Goal: Communication & Community: Ask a question

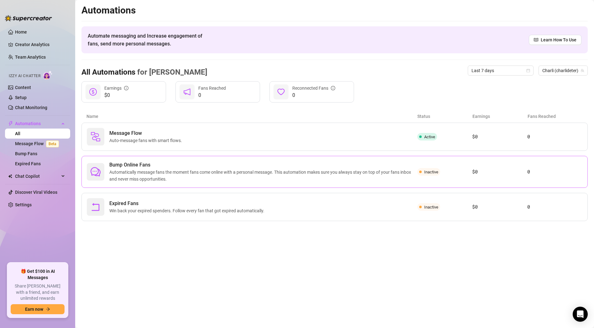
click at [129, 167] on span "Bump Online Fans" at bounding box center [263, 165] width 308 height 8
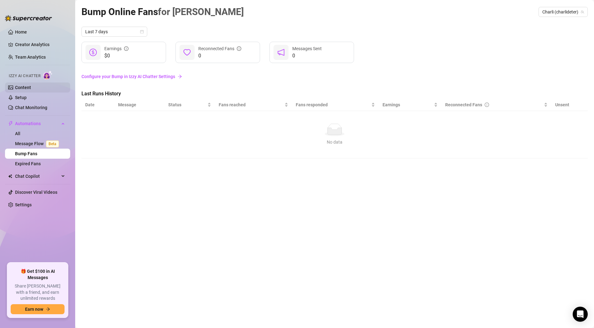
click at [31, 89] on link "Content" at bounding box center [23, 87] width 16 height 5
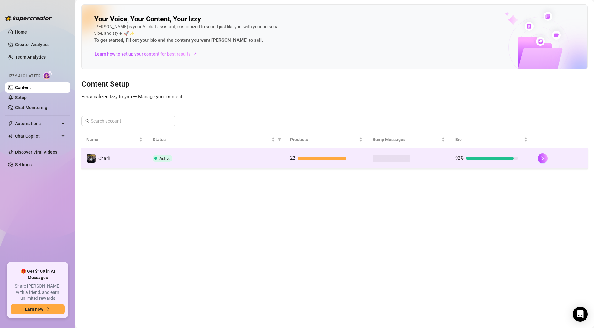
click at [215, 164] on td "Active" at bounding box center [217, 158] width 138 height 20
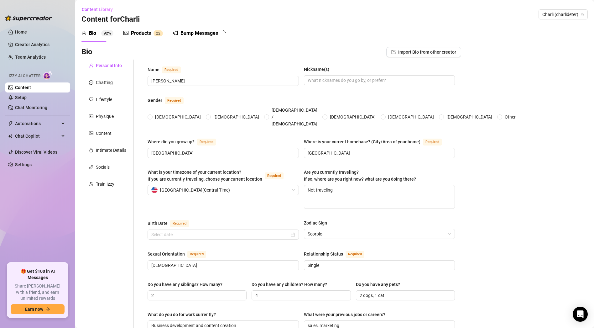
radio input "true"
click at [189, 34] on div "Bump Messages" at bounding box center [200, 33] width 38 height 8
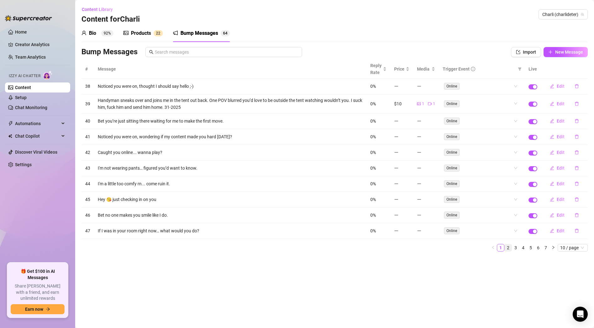
click at [508, 247] on link "2" at bounding box center [508, 247] width 7 height 7
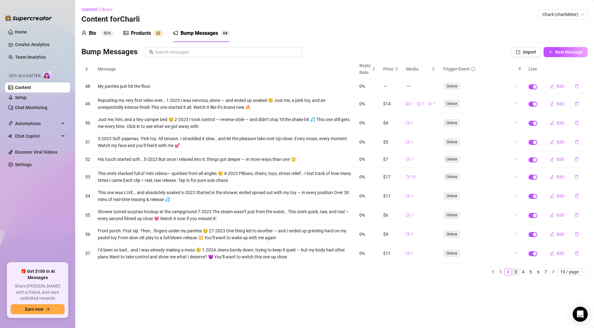
click at [517, 271] on link "3" at bounding box center [515, 271] width 7 height 7
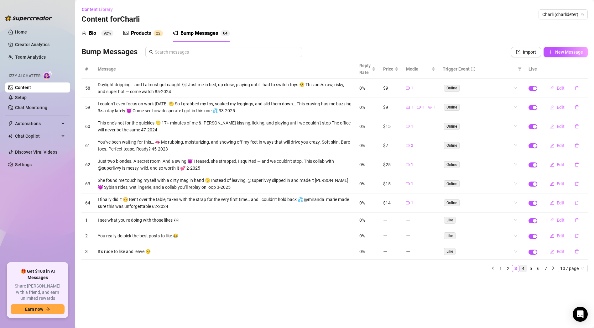
click at [523, 269] on link "4" at bounding box center [523, 268] width 7 height 7
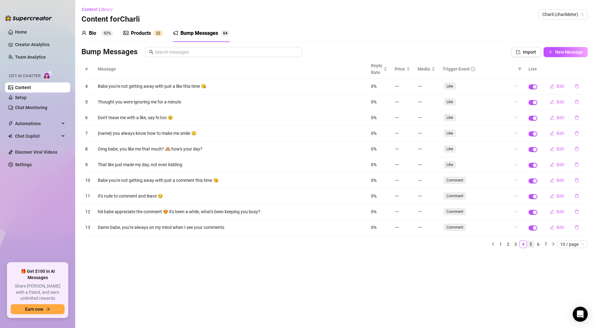
click at [533, 245] on link "5" at bounding box center [530, 244] width 7 height 7
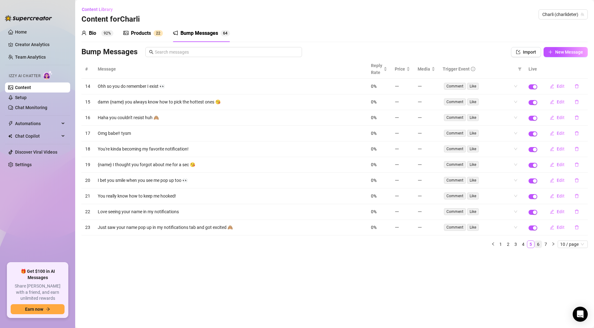
click at [538, 244] on link "6" at bounding box center [538, 244] width 7 height 7
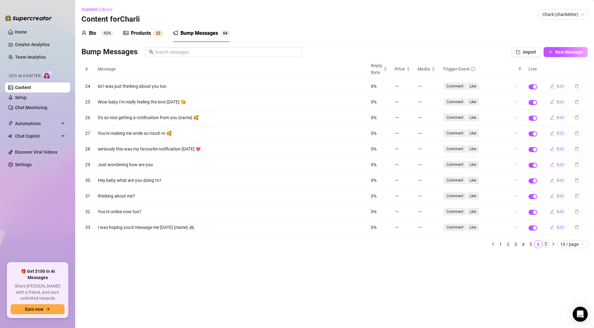
click at [547, 244] on link "7" at bounding box center [546, 244] width 7 height 7
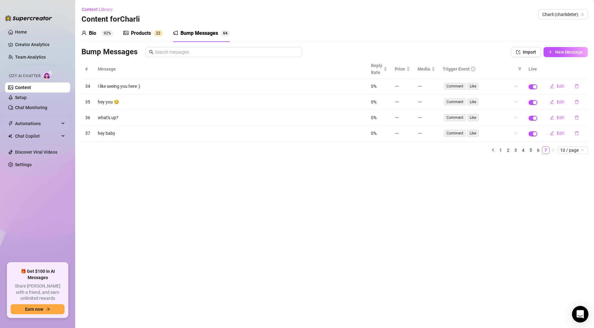
click at [579, 313] on icon "Open Intercom Messenger" at bounding box center [580, 314] width 7 height 8
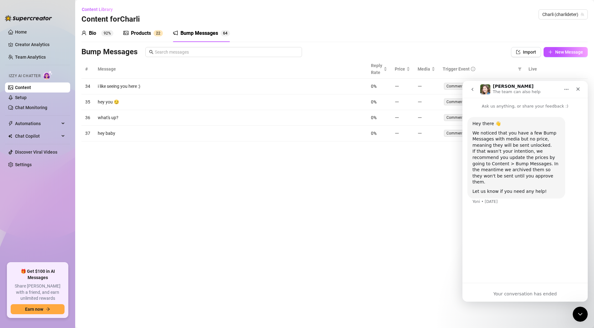
click at [531, 283] on div "Your conversation has ended" at bounding box center [525, 292] width 125 height 19
click at [566, 90] on icon "Home" at bounding box center [566, 89] width 5 height 5
click at [568, 89] on icon "Home" at bounding box center [567, 89] width 4 height 1
click at [475, 91] on button "go back" at bounding box center [473, 89] width 12 height 12
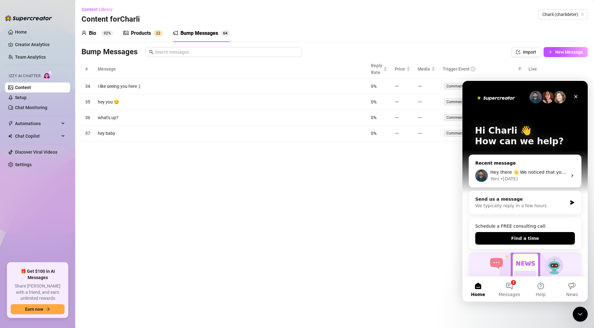
click at [538, 175] on div "Hey there 👋 We noticed that you have a few Bump Messages with media but no pric…" at bounding box center [528, 172] width 77 height 7
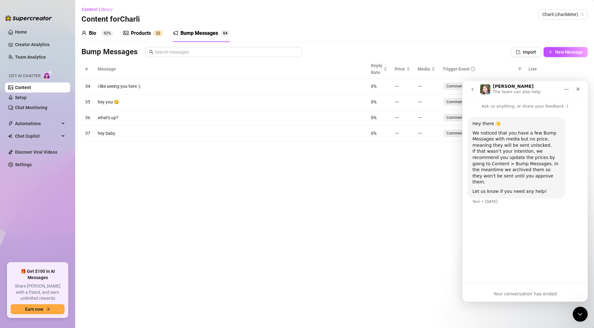
click at [469, 89] on button "go back" at bounding box center [473, 89] width 12 height 12
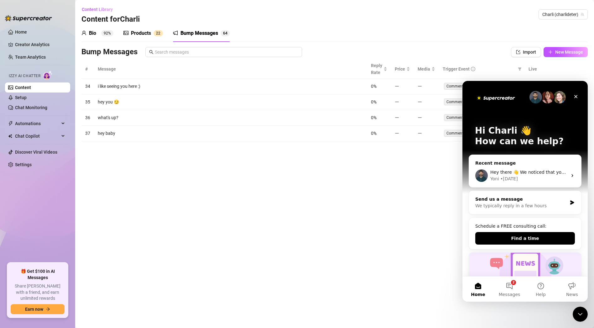
click at [568, 200] on div "Send us a message We typically reply in a few hours" at bounding box center [525, 202] width 112 height 23
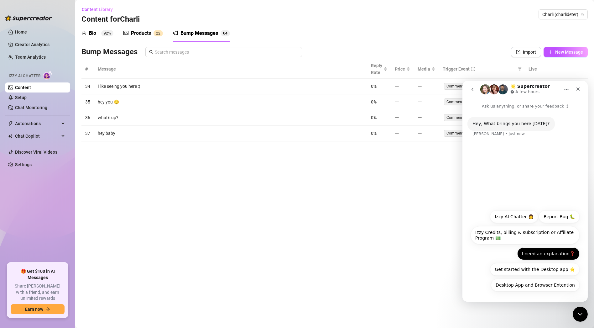
click at [559, 258] on button "I need an explanation❓" at bounding box center [548, 253] width 62 height 13
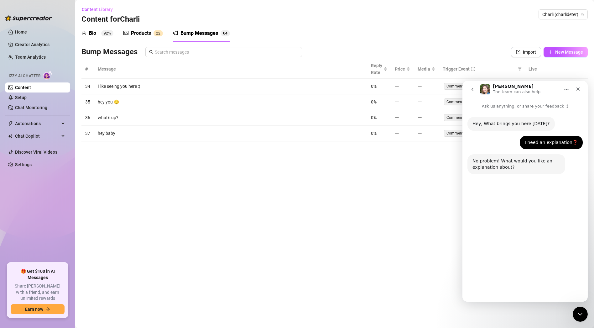
scroll to position [1, 0]
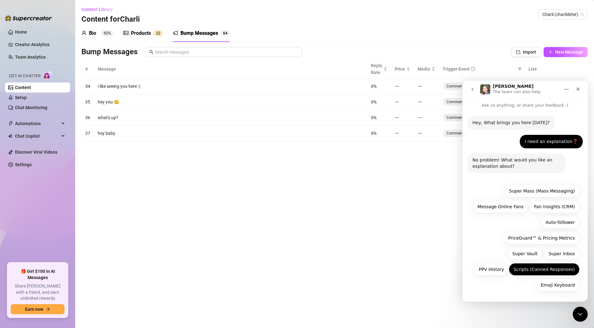
click at [561, 270] on button "Scripts (Canned Responses)" at bounding box center [544, 269] width 71 height 13
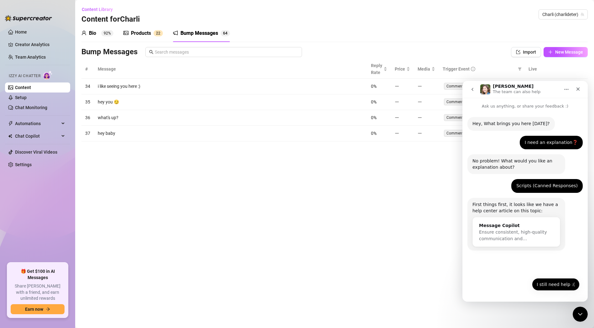
click at [561, 286] on button "I still need help :(" at bounding box center [556, 284] width 48 height 13
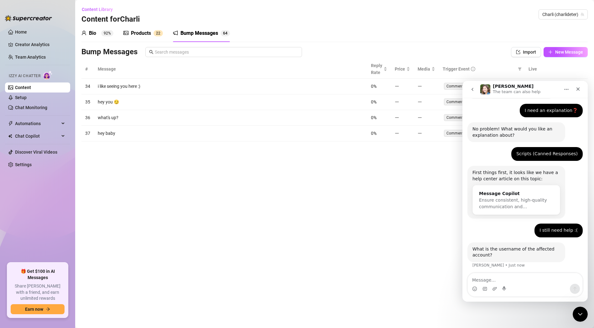
scroll to position [34, 0]
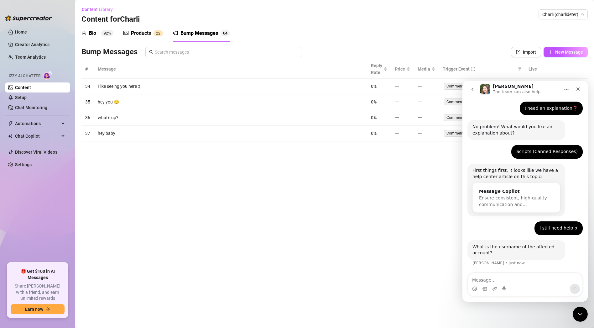
click at [537, 282] on textarea "Message…" at bounding box center [525, 278] width 115 height 11
type textarea "@charlideter"
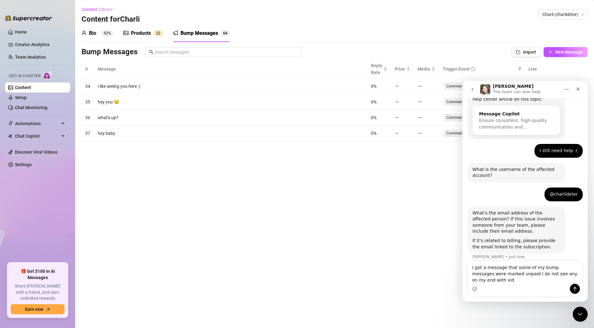
scroll to position [118, 0]
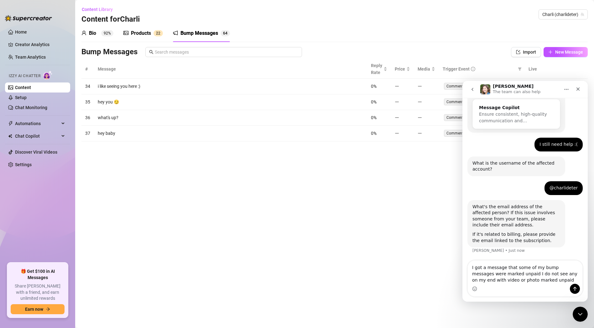
type textarea "I got a message that some of my bump messages were marked unpaid I do not see a…"
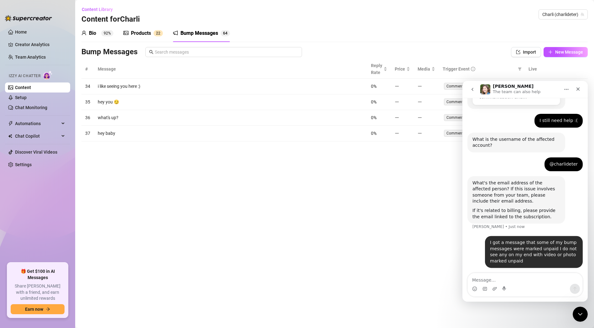
scroll to position [142, 0]
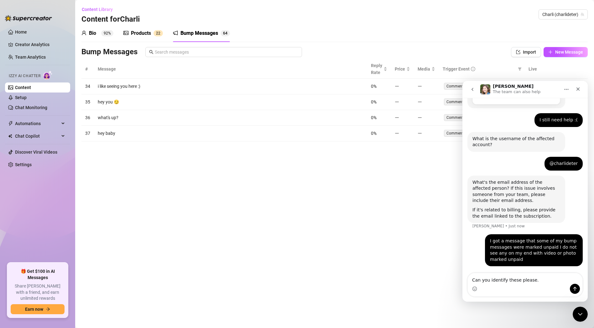
type textarea "Can you identify these please."
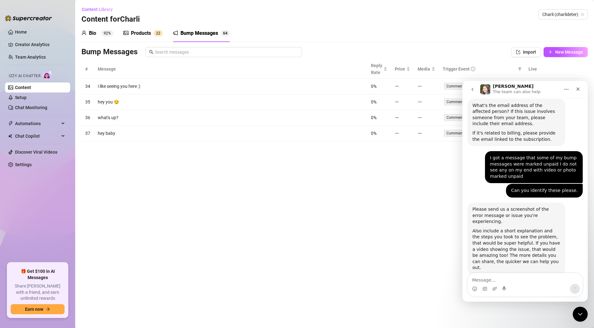
scroll to position [222, 0]
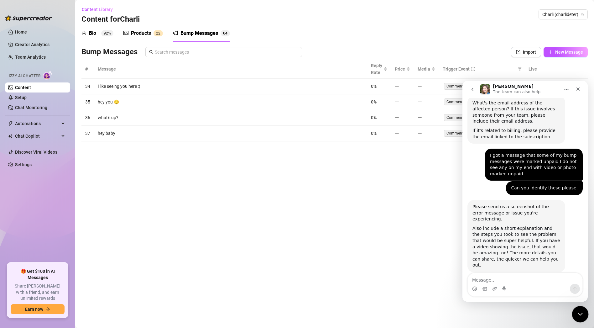
click at [582, 312] on icon "Close Intercom Messenger" at bounding box center [580, 313] width 8 height 8
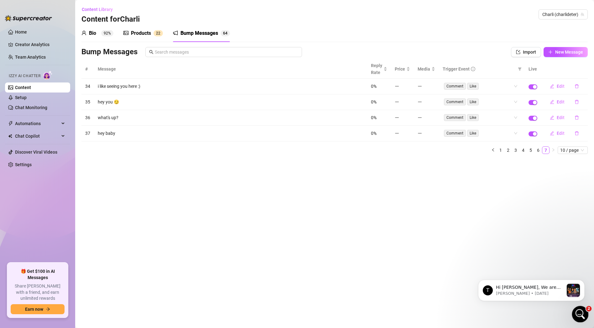
click at [581, 311] on icon "Open Intercom Messenger" at bounding box center [579, 313] width 10 height 10
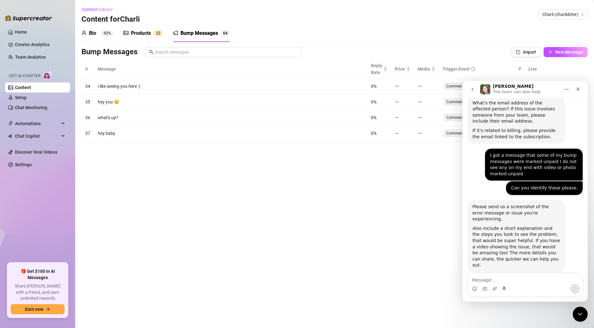
click at [469, 88] on button "go back" at bounding box center [473, 89] width 12 height 12
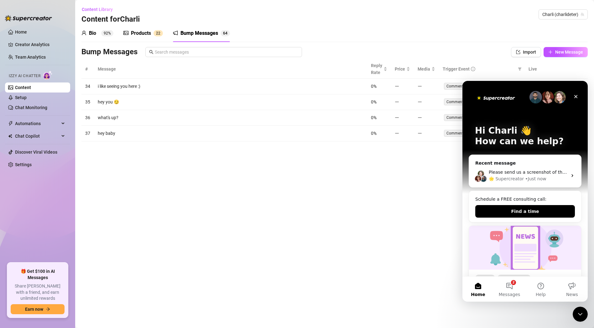
scroll to position [0, 0]
click at [508, 176] on div "🌟 Supercreator" at bounding box center [506, 179] width 35 height 7
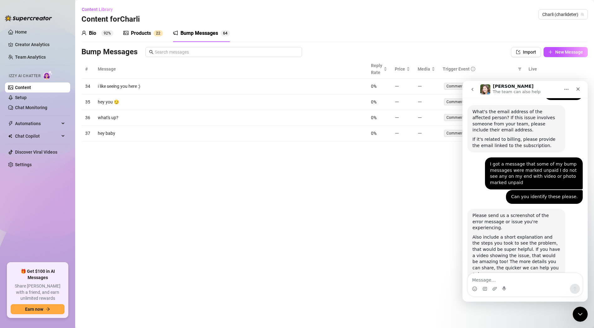
scroll to position [222, 0]
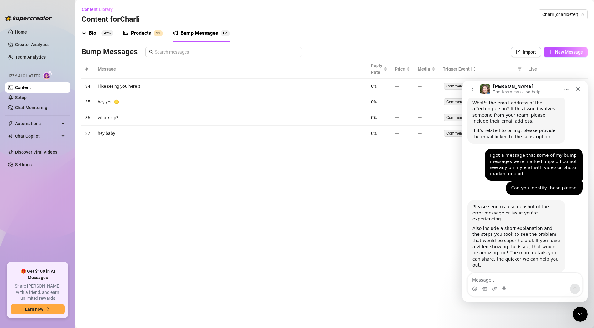
click at [469, 85] on button "go back" at bounding box center [473, 89] width 12 height 12
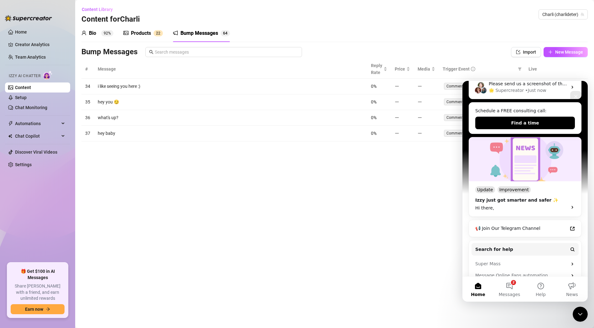
scroll to position [0, 0]
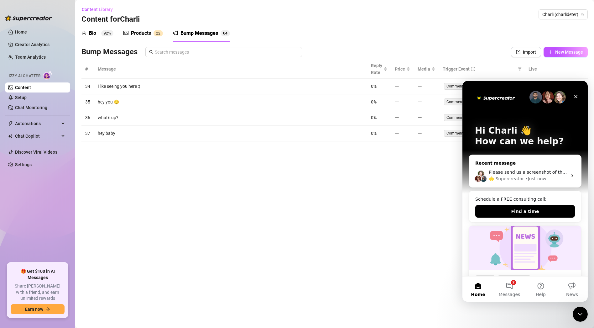
click at [573, 176] on icon "Intercom messenger" at bounding box center [572, 175] width 5 height 5
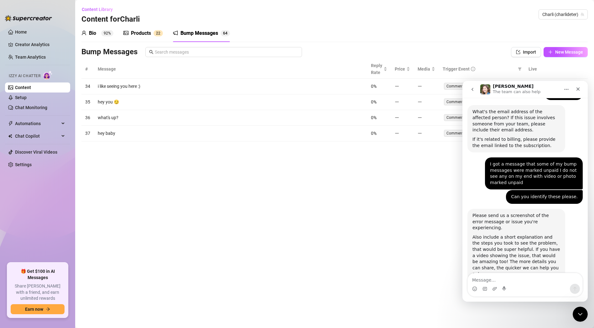
scroll to position [222, 0]
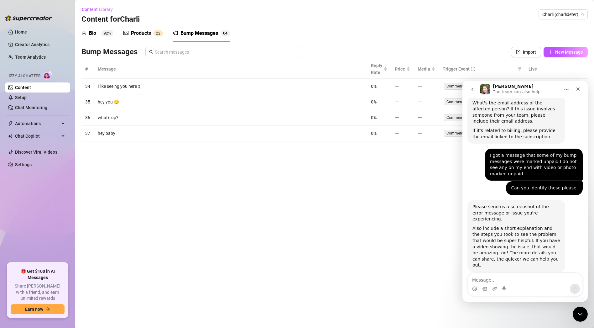
click at [472, 91] on icon "go back" at bounding box center [472, 89] width 5 height 5
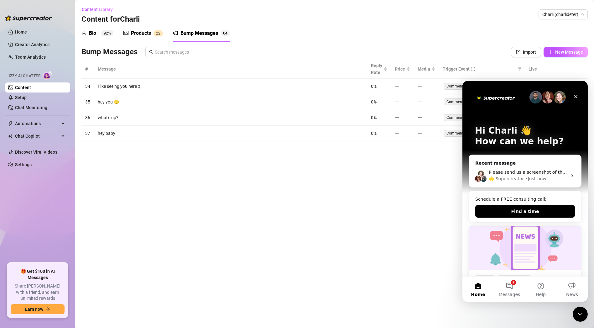
scroll to position [0, 0]
click at [550, 167] on div "Please send us a screenshot of the error message or issue you're experiencing. …" at bounding box center [525, 175] width 112 height 23
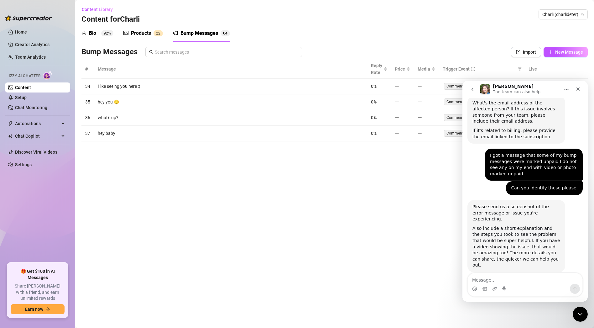
scroll to position [220, 0]
click at [521, 277] on textarea "Message…" at bounding box center [525, 278] width 115 height 11
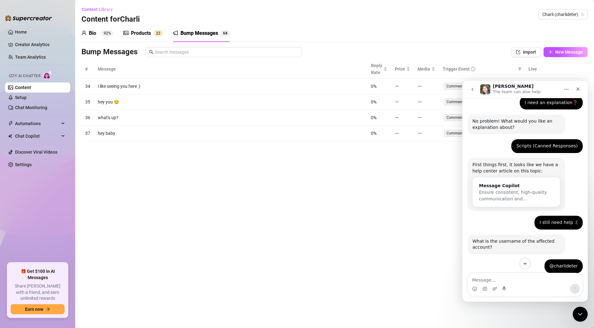
scroll to position [40, 0]
click at [472, 92] on button "go back" at bounding box center [473, 89] width 12 height 12
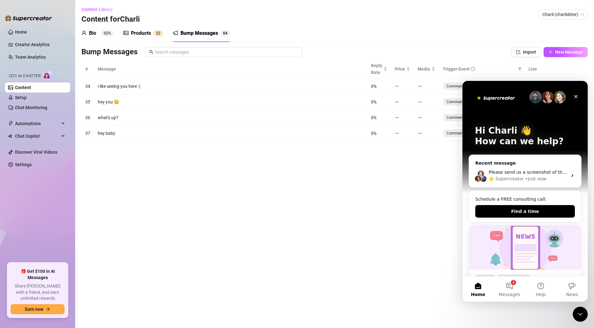
scroll to position [0, 0]
click at [547, 99] on img "Intercom messenger" at bounding box center [548, 97] width 13 height 13
click at [575, 175] on div "Please send us a screenshot of the error message or issue you're experiencing. …" at bounding box center [525, 175] width 112 height 23
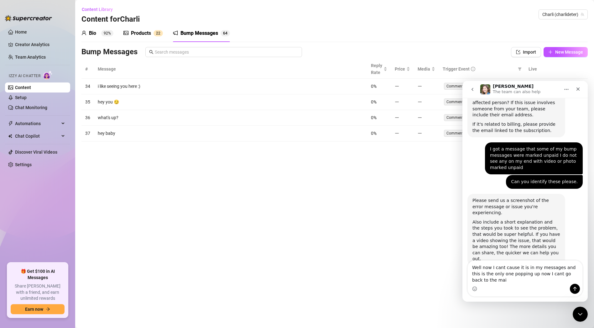
scroll to position [234, 0]
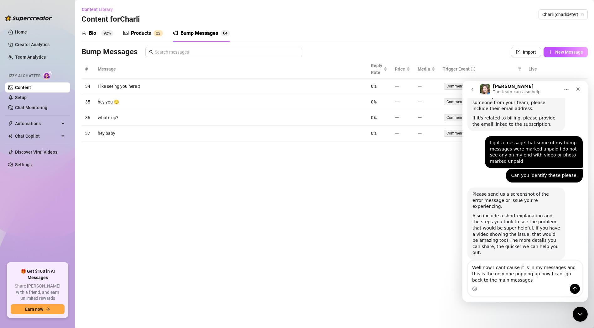
type textarea "Well now I cant cause it is in my messages and this is the only one popping up …"
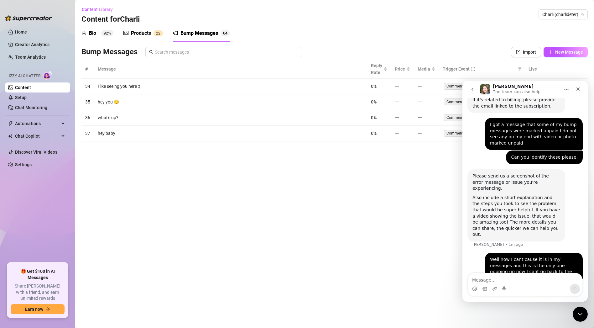
scroll to position [244, 0]
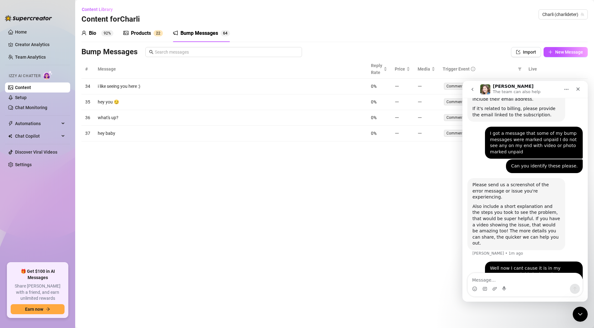
click at [564, 89] on button "Home" at bounding box center [567, 89] width 12 height 12
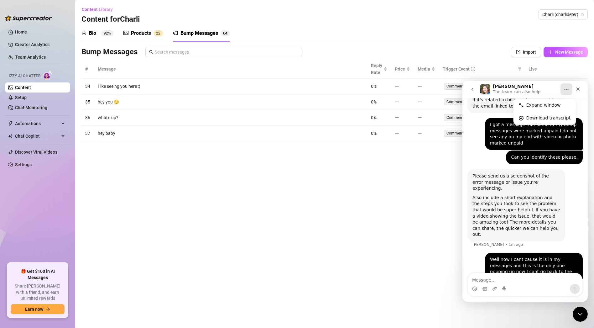
scroll to position [252, 0]
click at [473, 90] on icon "go back" at bounding box center [473, 89] width 2 height 3
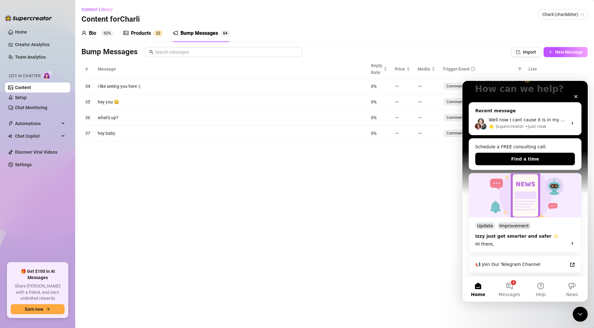
scroll to position [65, 0]
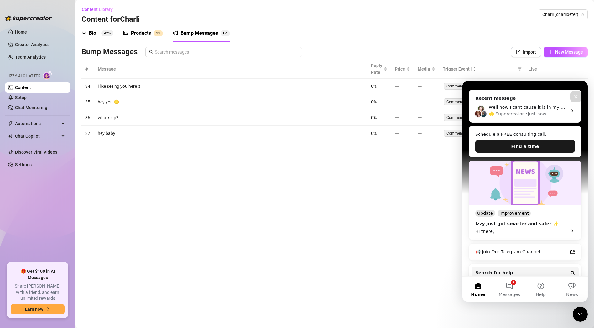
click at [509, 145] on button "Find a time" at bounding box center [525, 146] width 100 height 13
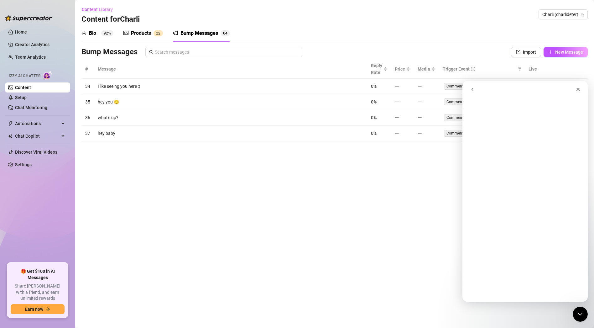
click at [468, 89] on button "go back" at bounding box center [473, 89] width 12 height 12
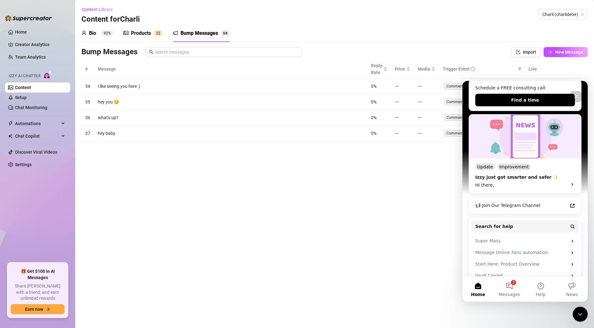
scroll to position [123, 0]
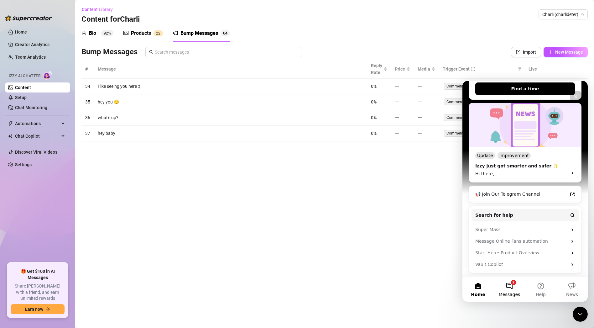
click at [510, 291] on button "2 Messages" at bounding box center [509, 288] width 31 height 25
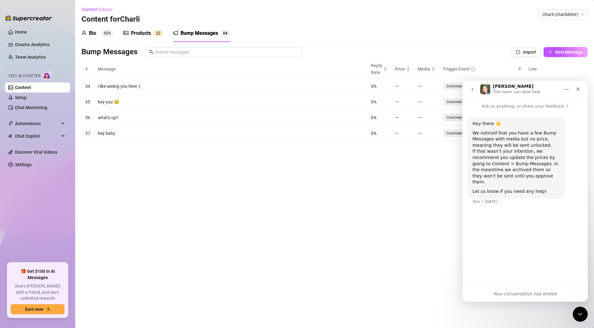
click at [471, 90] on icon "go back" at bounding box center [472, 89] width 5 height 5
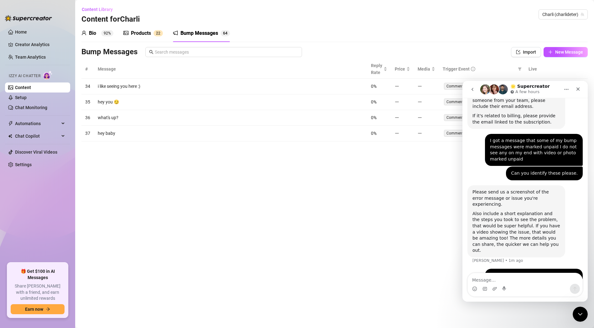
scroll to position [252, 0]
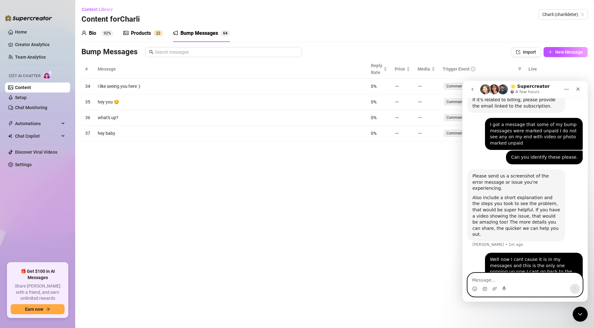
click at [485, 290] on icon "Gif picker" at bounding box center [485, 288] width 4 height 3
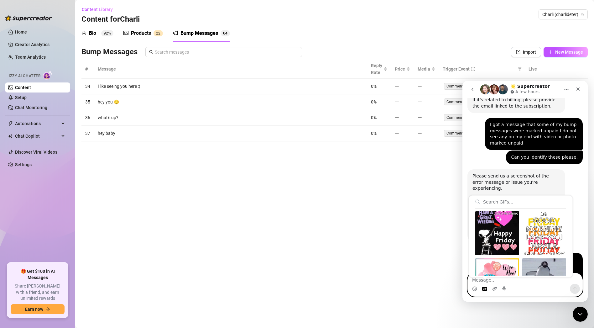
click at [497, 290] on icon "Upload attachment" at bounding box center [494, 288] width 5 height 5
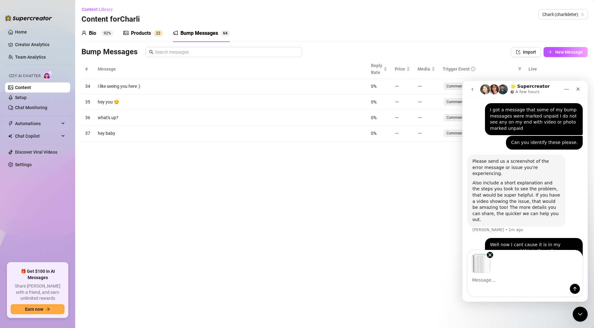
scroll to position [275, 0]
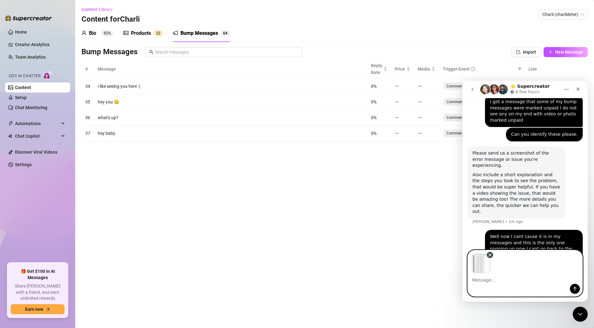
click at [491, 255] on icon "Remove image 1" at bounding box center [490, 255] width 3 height 3
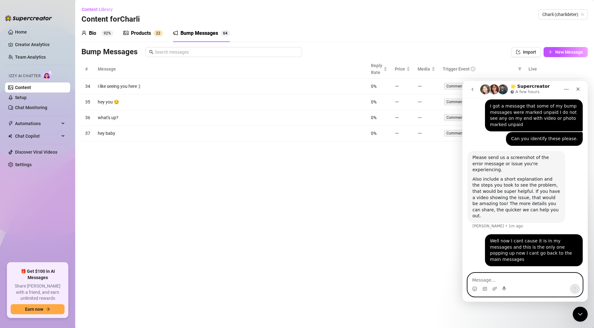
scroll to position [252, 0]
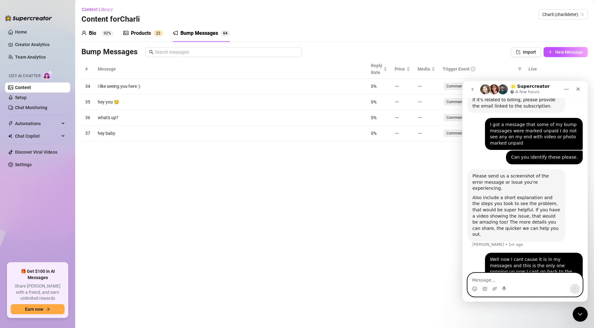
click at [499, 290] on div "Intercom messenger" at bounding box center [525, 289] width 115 height 10
click at [496, 290] on icon "Upload attachment" at bounding box center [494, 288] width 5 height 5
click at [469, 89] on button "go back" at bounding box center [473, 89] width 12 height 12
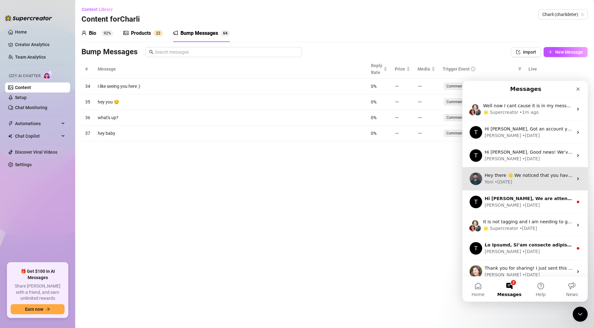
click at [513, 182] on div "Yoni • [DATE]" at bounding box center [529, 182] width 88 height 7
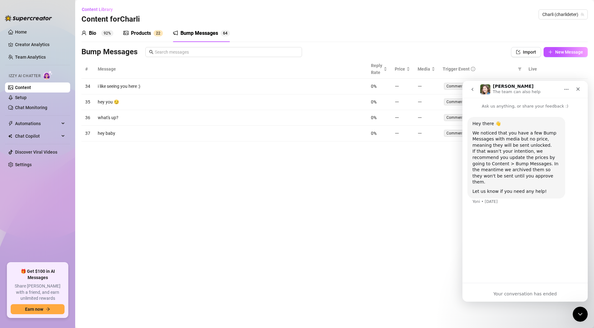
click at [475, 89] on icon "go back" at bounding box center [472, 89] width 5 height 5
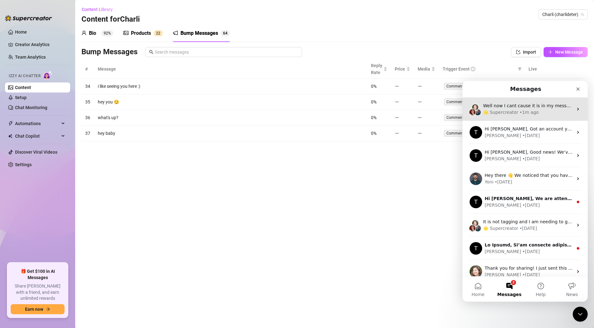
click at [487, 109] on div "🌟 Supercreator" at bounding box center [500, 112] width 35 height 7
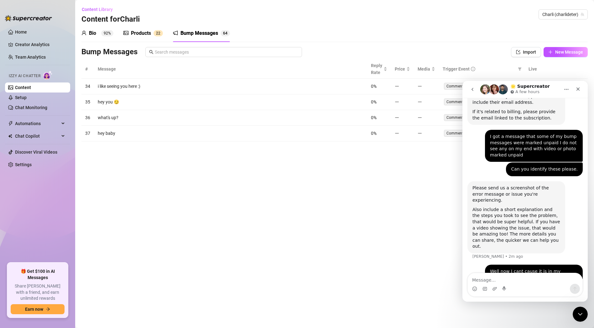
scroll to position [252, 0]
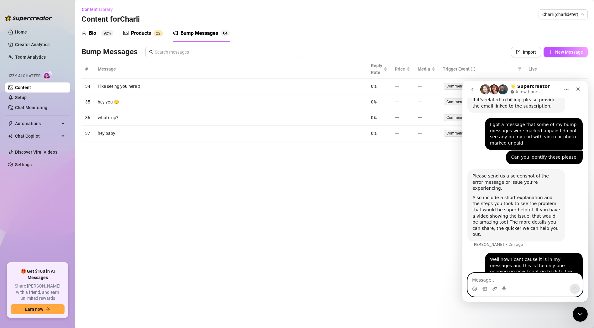
click at [493, 289] on icon "Upload attachment" at bounding box center [494, 288] width 5 height 5
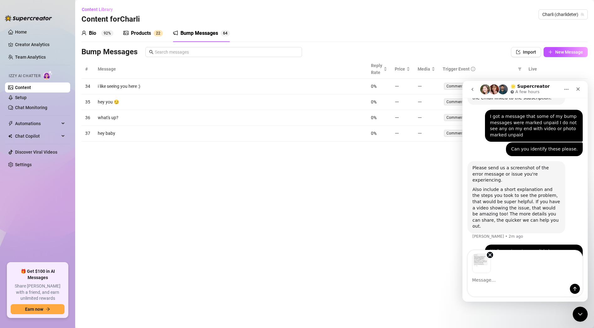
scroll to position [275, 0]
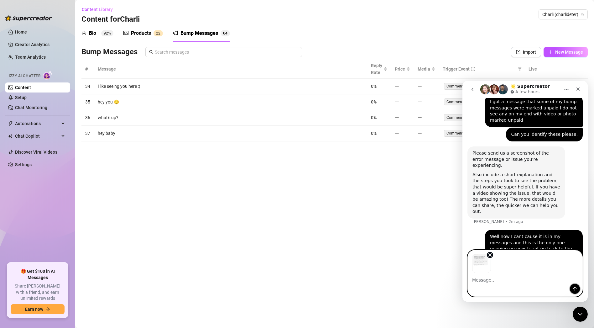
click at [574, 285] on button "Send a message…" at bounding box center [575, 289] width 10 height 10
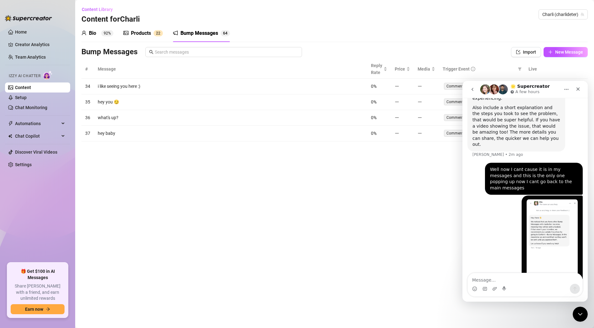
scroll to position [344, 0]
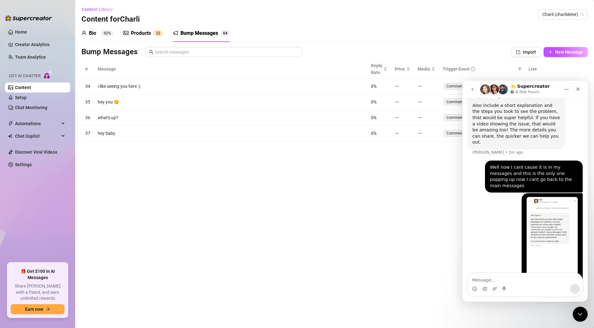
click at [473, 91] on icon "go back" at bounding box center [473, 89] width 2 height 3
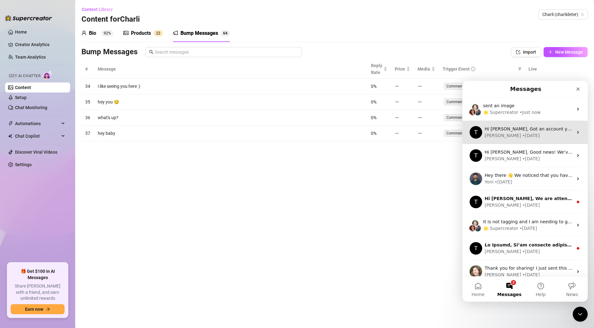
click at [526, 136] on div "[PERSON_NAME] • [DATE]" at bounding box center [529, 135] width 88 height 7
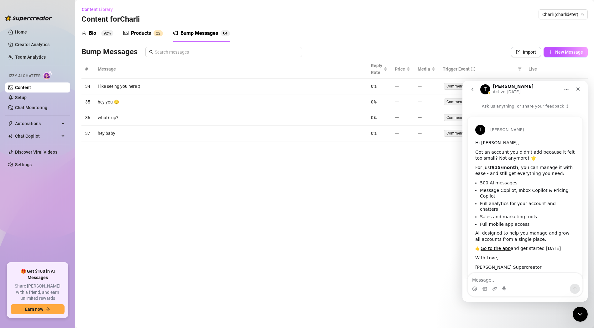
scroll to position [6, 0]
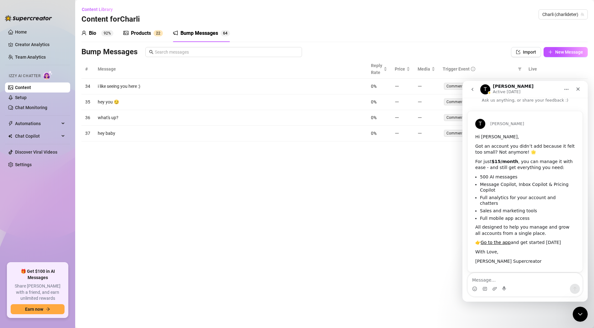
click at [566, 87] on icon "Home" at bounding box center [566, 89] width 5 height 5
click at [473, 88] on icon "go back" at bounding box center [473, 89] width 2 height 3
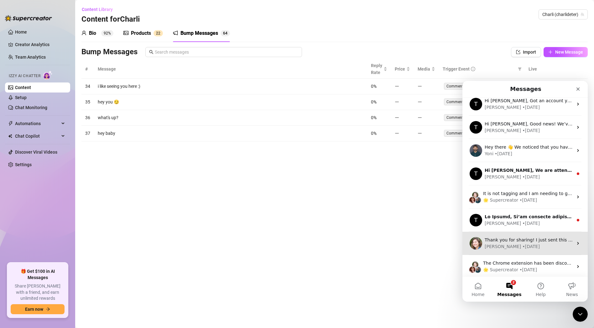
scroll to position [31, 0]
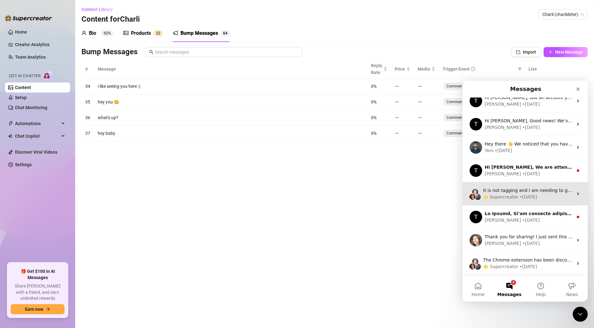
click at [527, 196] on div "• [DATE]" at bounding box center [529, 197] width 18 height 7
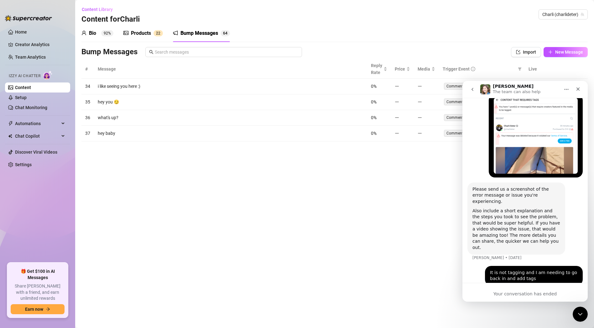
scroll to position [286, 0]
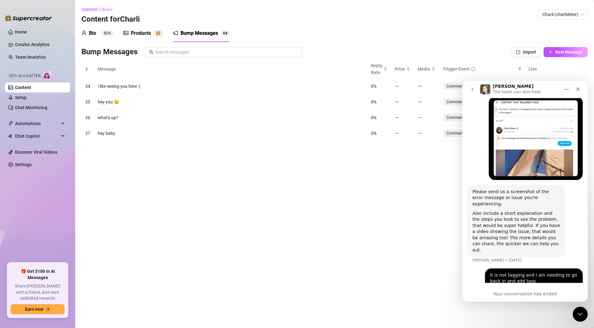
click at [362, 167] on main "Content Library Content for [PERSON_NAME] [PERSON_NAME] (charlideter) Bio 92% P…" at bounding box center [334, 164] width 519 height 328
drag, startPoint x: 575, startPoint y: 88, endPoint x: 1037, endPoint y: 169, distance: 469.6
click at [575, 88] on div "Close" at bounding box center [578, 88] width 11 height 11
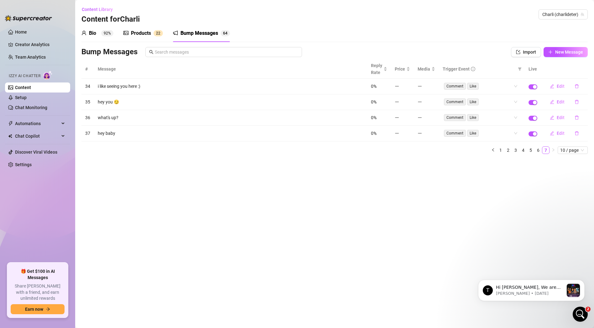
scroll to position [0, 0]
click at [308, 187] on main "Content Library Content for [PERSON_NAME] [PERSON_NAME] (charlideter) Bio 92% P…" at bounding box center [334, 164] width 519 height 328
click at [15, 32] on link "Home" at bounding box center [21, 31] width 12 height 5
